Goal: Task Accomplishment & Management: Use online tool/utility

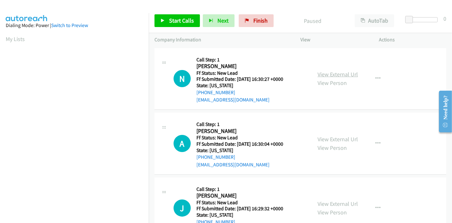
click at [340, 73] on link "View External Url" at bounding box center [337, 74] width 40 height 7
click at [346, 138] on link "View External Url" at bounding box center [337, 138] width 40 height 7
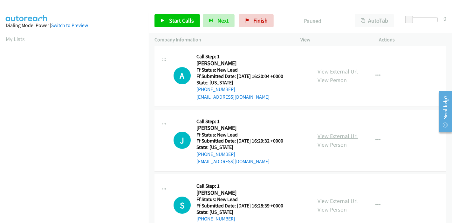
scroll to position [71, 0]
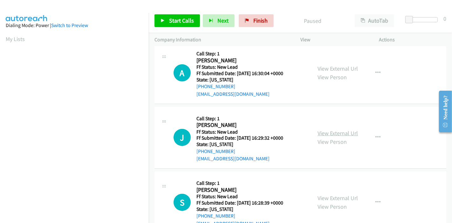
click at [338, 132] on link "View External Url" at bounding box center [337, 132] width 40 height 7
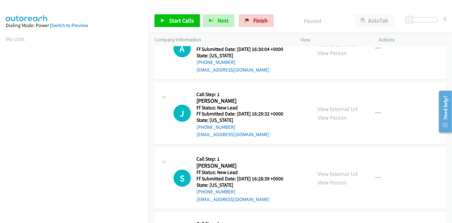
scroll to position [106, 0]
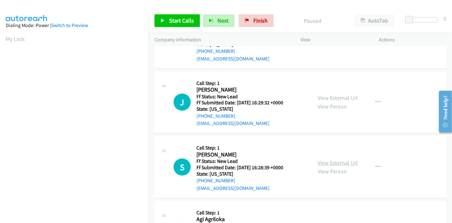
click at [335, 164] on link "View External Url" at bounding box center [337, 162] width 40 height 7
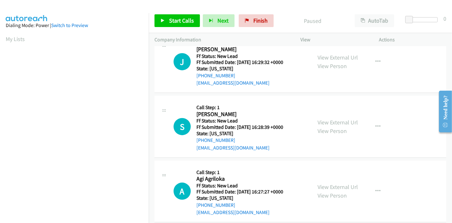
scroll to position [155, 0]
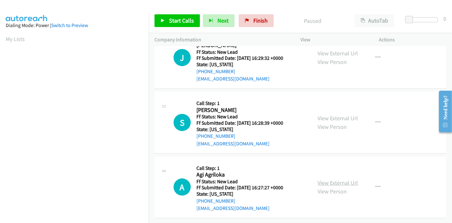
click at [335, 179] on link "View External Url" at bounding box center [337, 182] width 40 height 7
click at [172, 15] on link "Start Calls" at bounding box center [176, 20] width 45 height 13
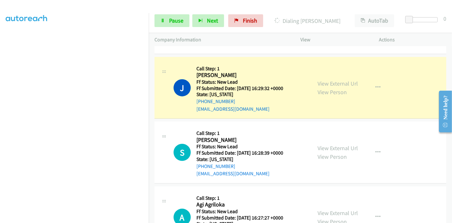
scroll to position [176, 0]
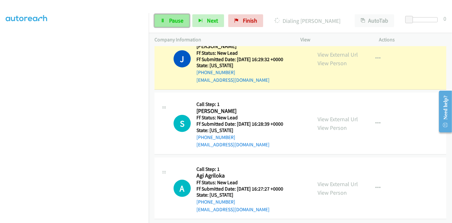
click at [172, 16] on link "Pause" at bounding box center [171, 20] width 35 height 13
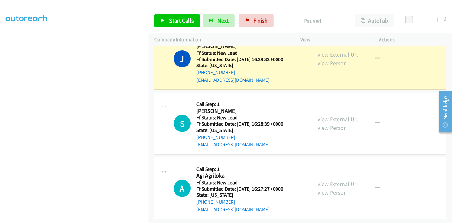
scroll to position [141, 0]
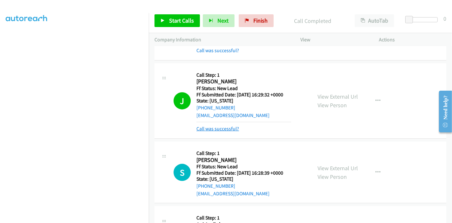
click at [219, 128] on link "Call was successful?" at bounding box center [217, 129] width 43 height 6
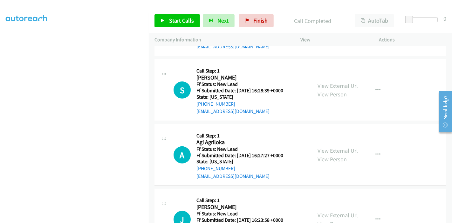
scroll to position [247, 0]
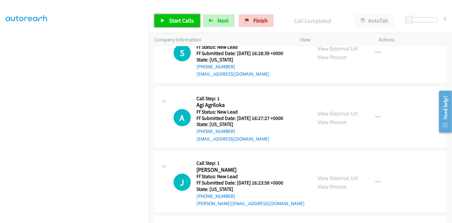
click at [165, 17] on link "Start Calls" at bounding box center [176, 20] width 45 height 13
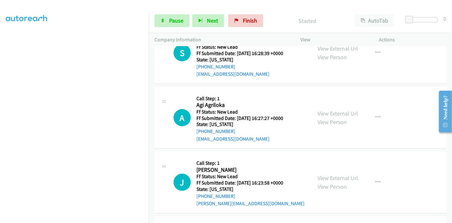
scroll to position [212, 0]
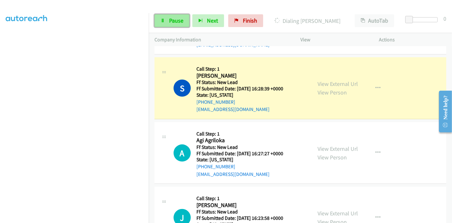
click at [167, 20] on link "Pause" at bounding box center [171, 20] width 35 height 13
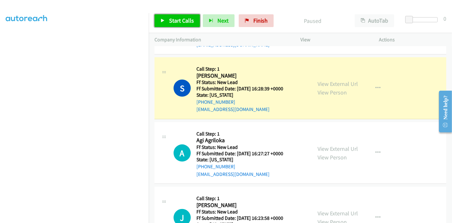
click at [167, 20] on link "Start Calls" at bounding box center [176, 20] width 45 height 13
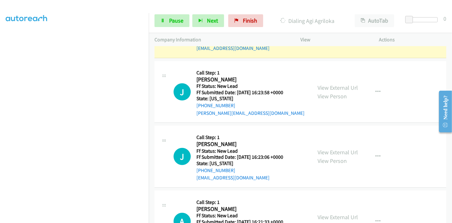
scroll to position [353, 0]
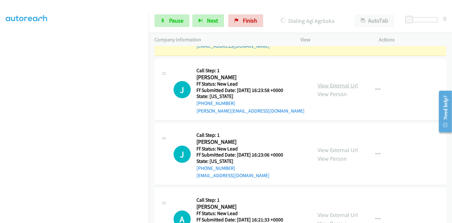
click at [322, 84] on link "View External Url" at bounding box center [337, 85] width 40 height 7
click at [333, 146] on link "View External Url" at bounding box center [337, 149] width 40 height 7
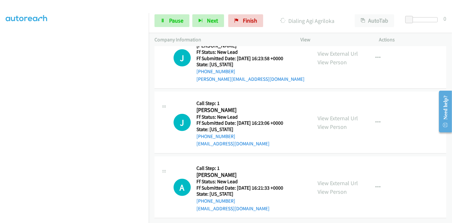
scroll to position [389, 0]
click at [320, 179] on link "View External Url" at bounding box center [337, 182] width 40 height 7
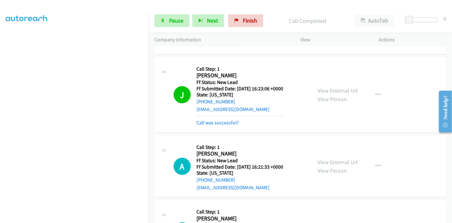
scroll to position [446, 0]
click at [165, 23] on link "Pause" at bounding box center [171, 20] width 35 height 13
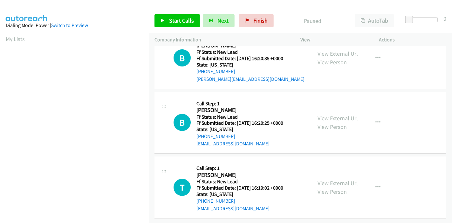
click at [348, 50] on link "View External Url" at bounding box center [337, 53] width 40 height 7
click at [324, 114] on link "View External Url" at bounding box center [337, 117] width 40 height 7
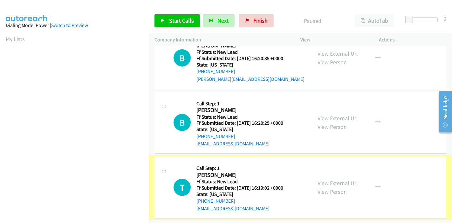
scroll to position [90, 0]
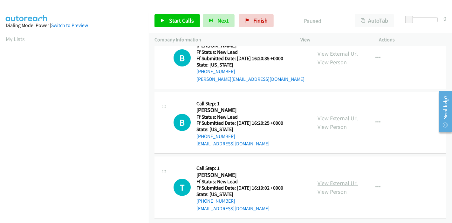
click at [323, 179] on link "View External Url" at bounding box center [337, 182] width 40 height 7
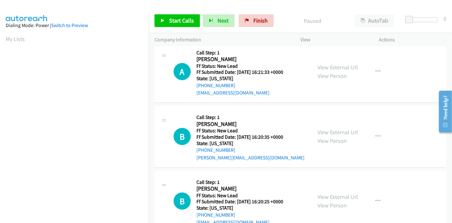
scroll to position [0, 0]
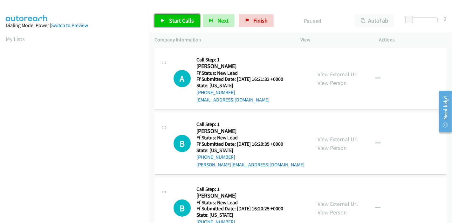
click at [163, 20] on icon at bounding box center [162, 21] width 4 height 4
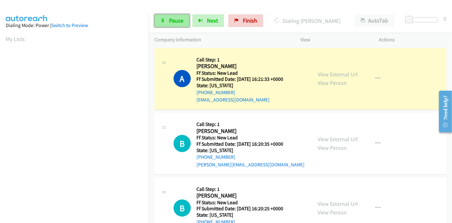
click at [166, 22] on link "Pause" at bounding box center [171, 20] width 35 height 13
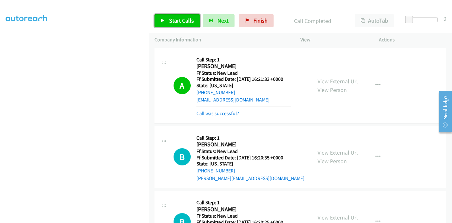
click at [170, 18] on span "Start Calls" at bounding box center [181, 20] width 25 height 7
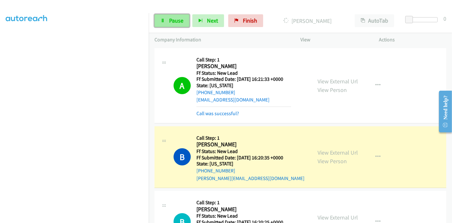
click at [166, 20] on link "Pause" at bounding box center [171, 20] width 35 height 13
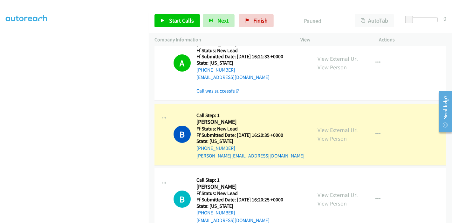
scroll to position [71, 0]
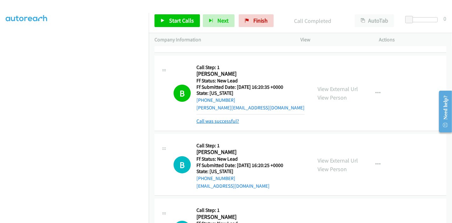
click at [219, 121] on link "Call was successful?" at bounding box center [217, 121] width 43 height 6
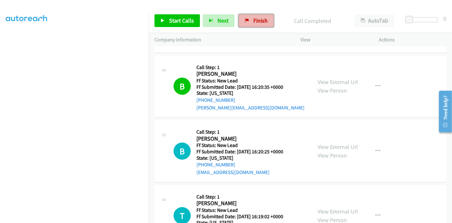
click at [261, 19] on span "Finish" at bounding box center [260, 20] width 14 height 7
